Goal: Information Seeking & Learning: Learn about a topic

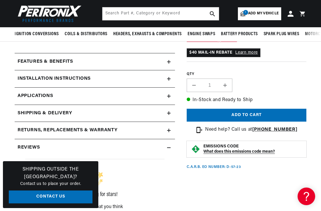
scroll to position [0, 537]
click at [56, 58] on h2 "Features & Benefits" at bounding box center [45, 62] width 55 height 8
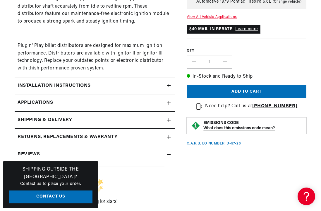
scroll to position [439, 0]
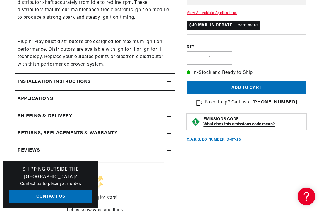
click at [74, 82] on h2 "Installation instructions" at bounding box center [54, 82] width 73 height 8
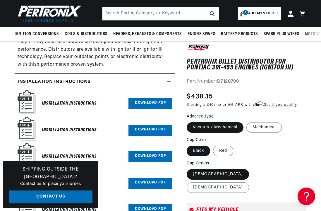
click at [148, 102] on link "Download PDF" at bounding box center [150, 103] width 44 height 11
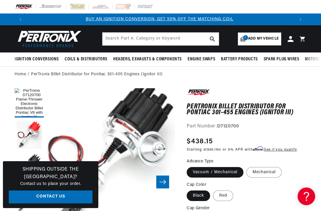
scroll to position [0, 0]
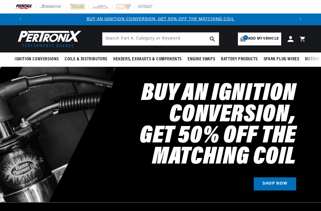
select select "1979"
select select "Pontiac"
select select "Firebird"
select select "6.6L"
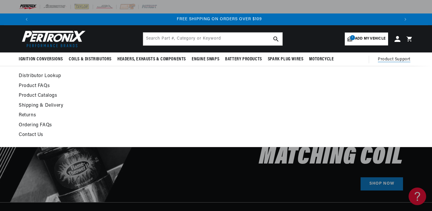
scroll to position [0, 731]
click at [38, 83] on link "Product FAQs" at bounding box center [163, 86] width 288 height 8
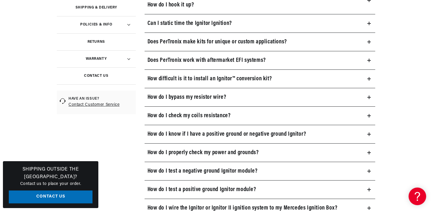
scroll to position [0, 731]
click at [197, 151] on h3 "How do I properly check my power and grounds?" at bounding box center [202, 152] width 111 height 9
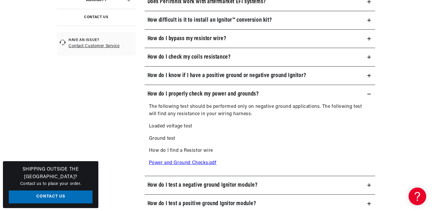
click at [168, 163] on link "Power and Ground Checks.pdf" at bounding box center [183, 162] width 68 height 5
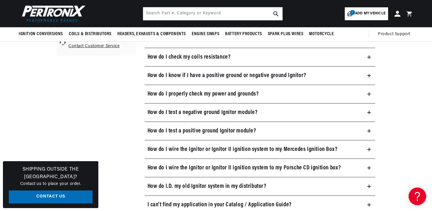
scroll to position [0, 365]
click at [221, 112] on h3 "How do I test a negative ground Ignitor module?" at bounding box center [202, 112] width 110 height 9
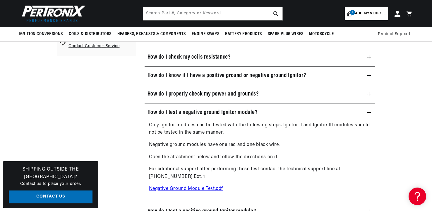
scroll to position [0, 731]
click at [186, 188] on link "Negative Ground Module Test.pdf" at bounding box center [186, 188] width 74 height 5
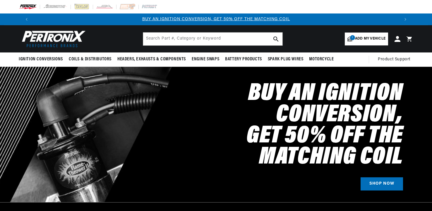
select select "1979"
select select "Pontiac"
select select "Firebird"
select select "6.6L"
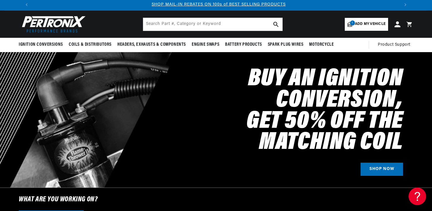
scroll to position [0, 365]
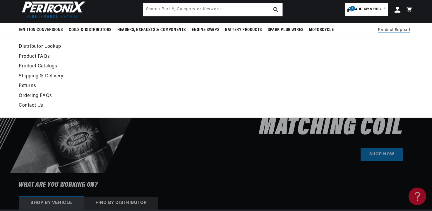
click at [391, 29] on span "Product Support" at bounding box center [394, 30] width 32 height 6
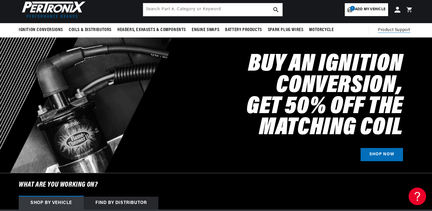
click at [383, 30] on span "Product Support" at bounding box center [394, 30] width 32 height 6
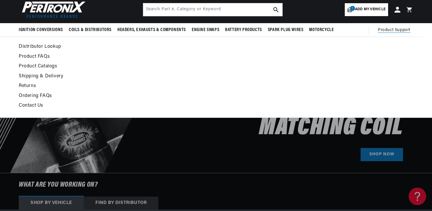
scroll to position [0, 731]
click at [386, 28] on span "Product Support" at bounding box center [394, 30] width 32 height 6
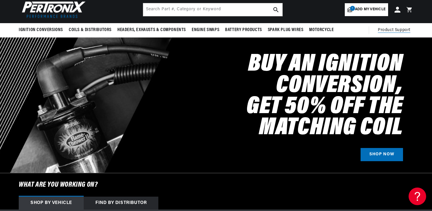
click at [386, 28] on span "Product Support" at bounding box center [394, 30] width 32 height 6
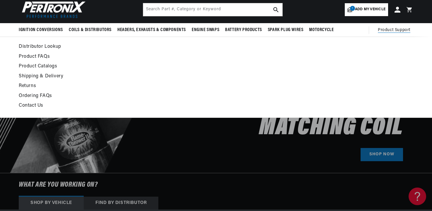
click at [27, 54] on link "Product FAQs" at bounding box center [163, 57] width 288 height 8
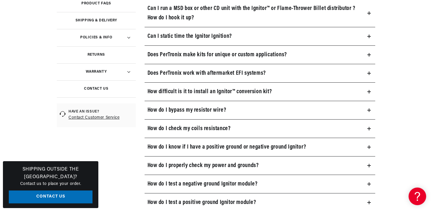
scroll to position [205, 0]
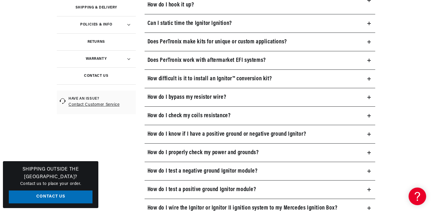
click at [194, 190] on h3 "How do I test a positive ground Ignitor module?" at bounding box center [201, 189] width 109 height 9
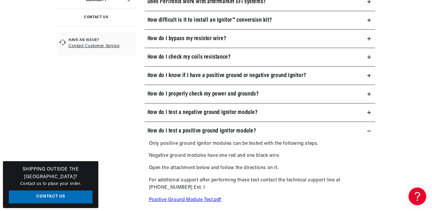
scroll to position [0, 365]
click at [176, 199] on link "Positive Ground Module Test.pdf" at bounding box center [185, 199] width 73 height 5
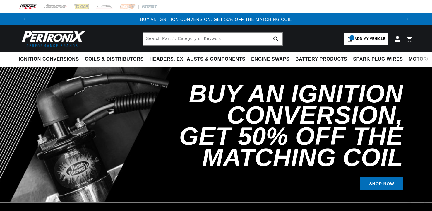
select select "1979"
select select "Pontiac"
select select "Firebird"
select select "6.6L"
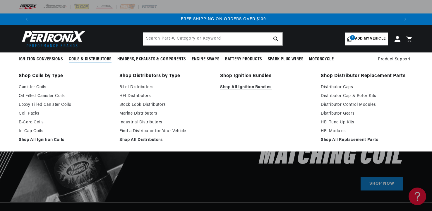
scroll to position [0, 731]
click at [148, 86] on link "Billet Distributors" at bounding box center [165, 87] width 92 height 7
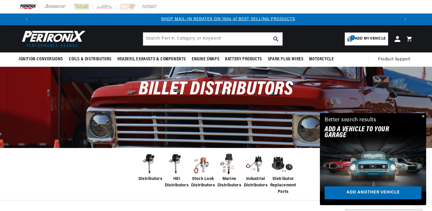
scroll to position [0, 365]
click at [150, 158] on img at bounding box center [149, 163] width 23 height 23
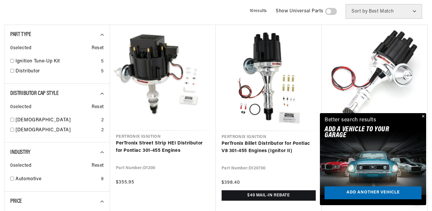
scroll to position [0, 731]
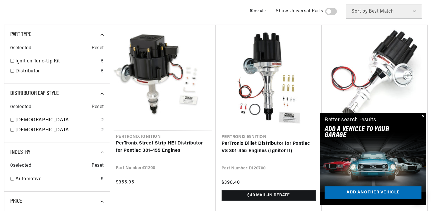
click at [423, 114] on button "Close" at bounding box center [422, 116] width 7 height 7
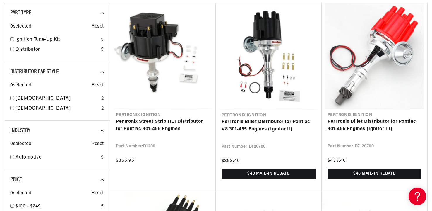
scroll to position [234, 0]
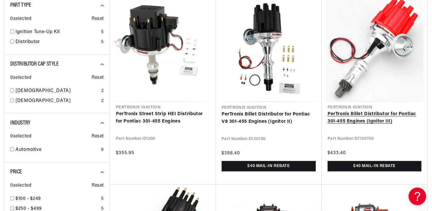
click at [367, 112] on link "PerTronix Billet Distributor for Pontiac 301-455 Engines (Ignitor III)" at bounding box center [374, 117] width 94 height 15
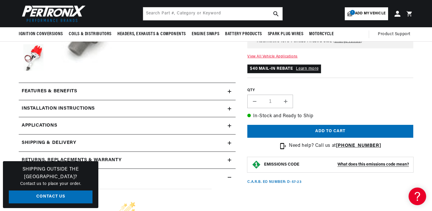
scroll to position [0, 731]
click at [230, 89] on summary "Features & Benefits" at bounding box center [127, 91] width 217 height 17
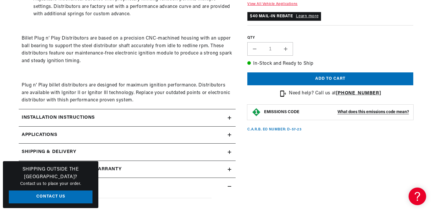
scroll to position [380, 0]
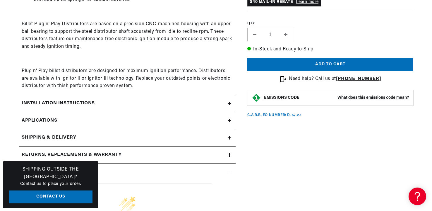
click at [70, 101] on h2 "Installation instructions" at bounding box center [58, 103] width 73 height 8
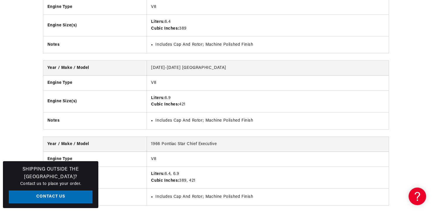
scroll to position [0, 365]
